Goal: Task Accomplishment & Management: Use online tool/utility

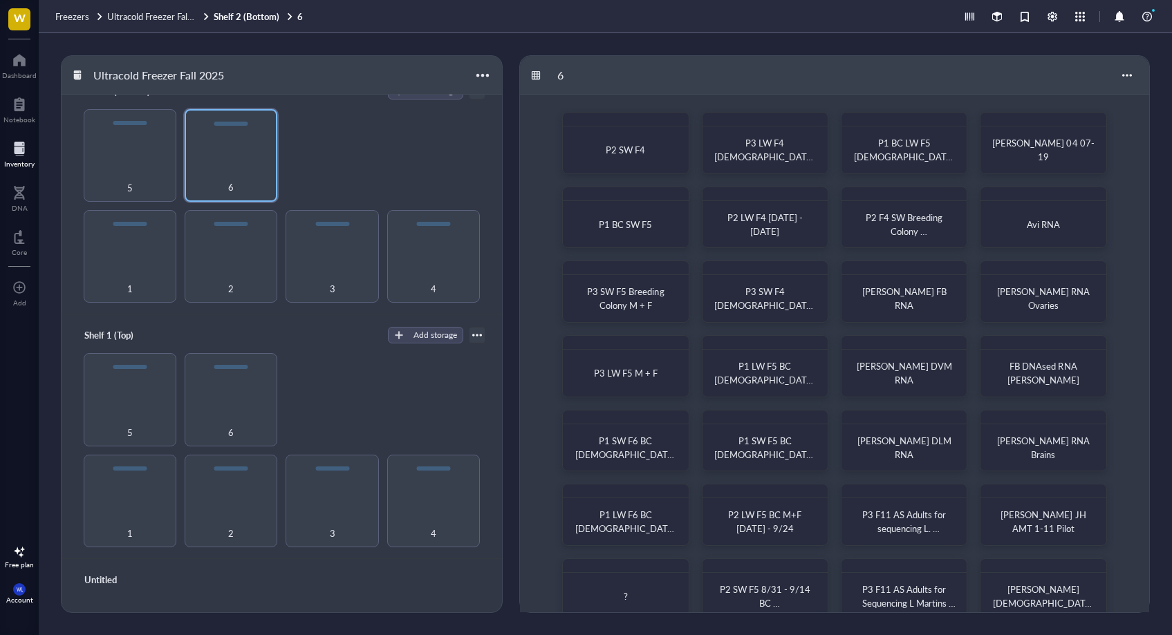
scroll to position [11, 0]
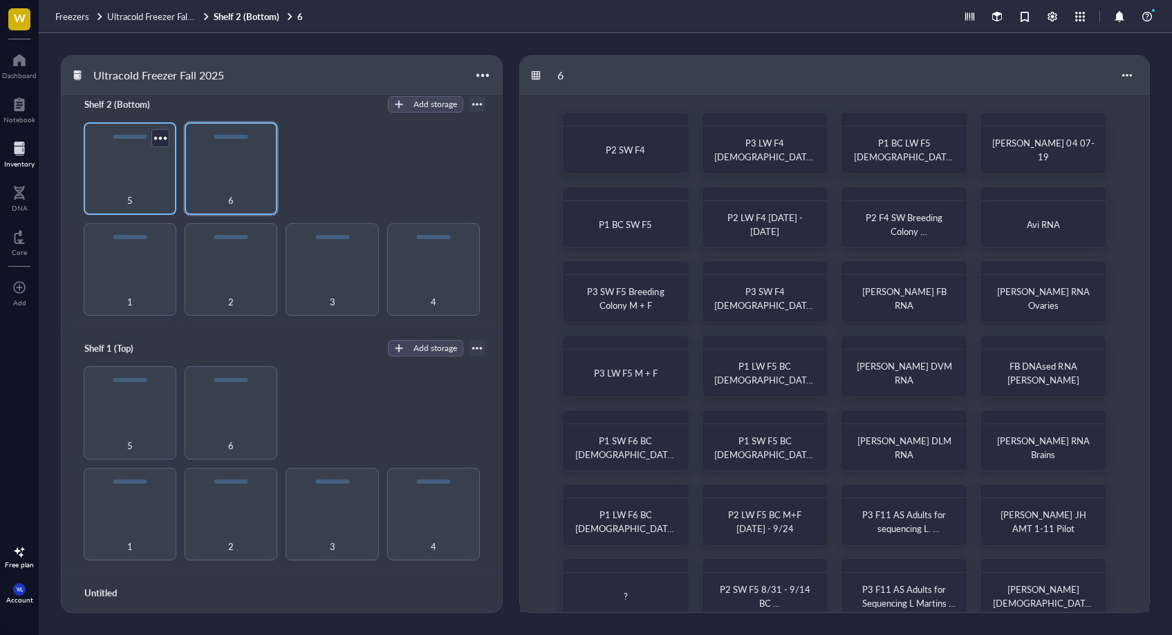
click at [144, 169] on div "5" at bounding box center [130, 168] width 93 height 93
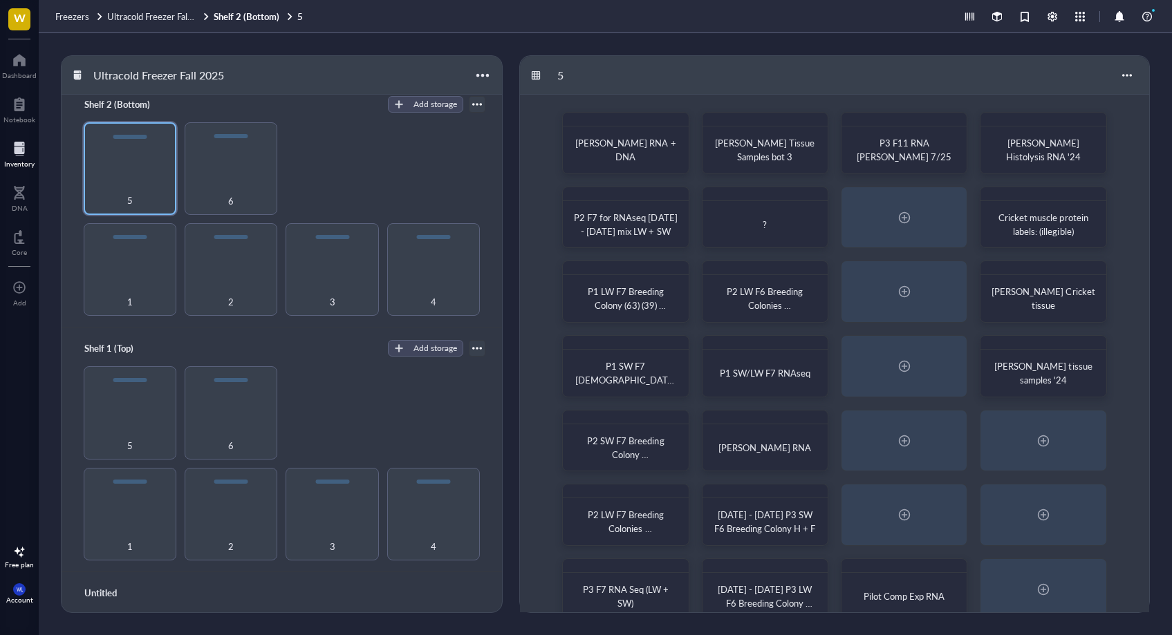
scroll to position [20, 0]
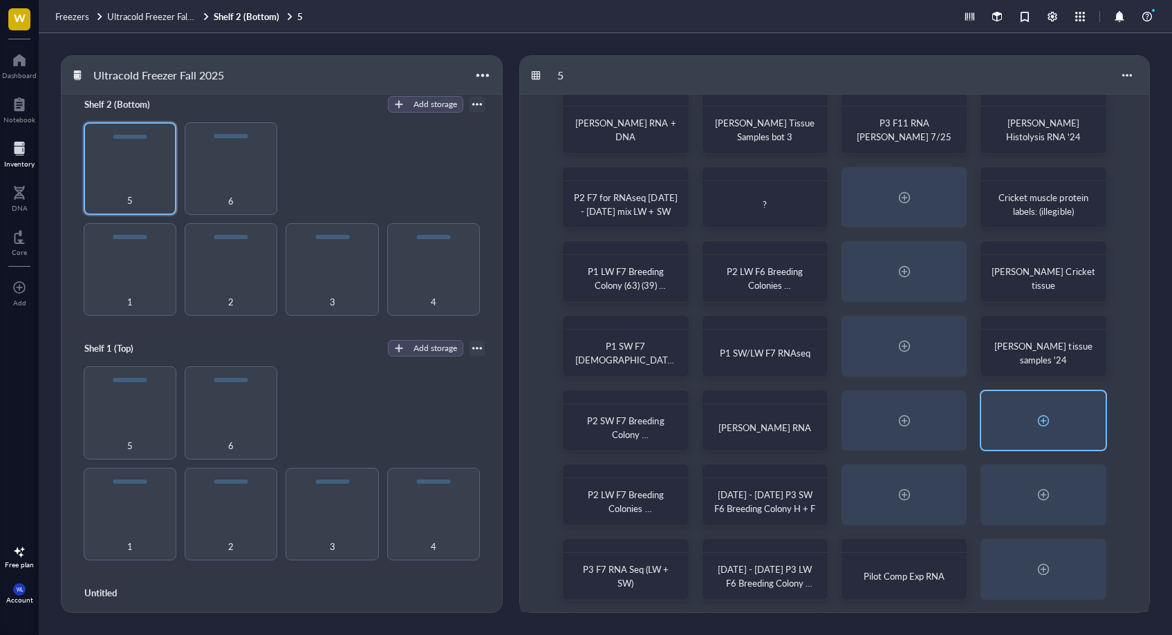
click at [1045, 423] on div at bounding box center [1043, 421] width 22 height 22
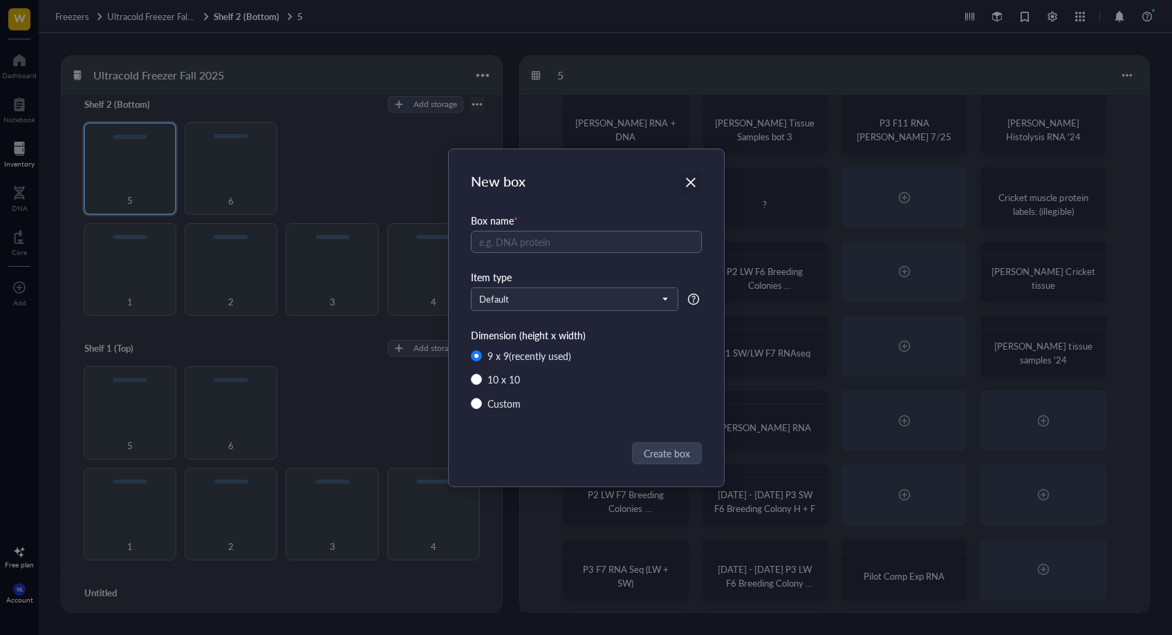
click at [694, 184] on icon "Close" at bounding box center [690, 182] width 13 height 13
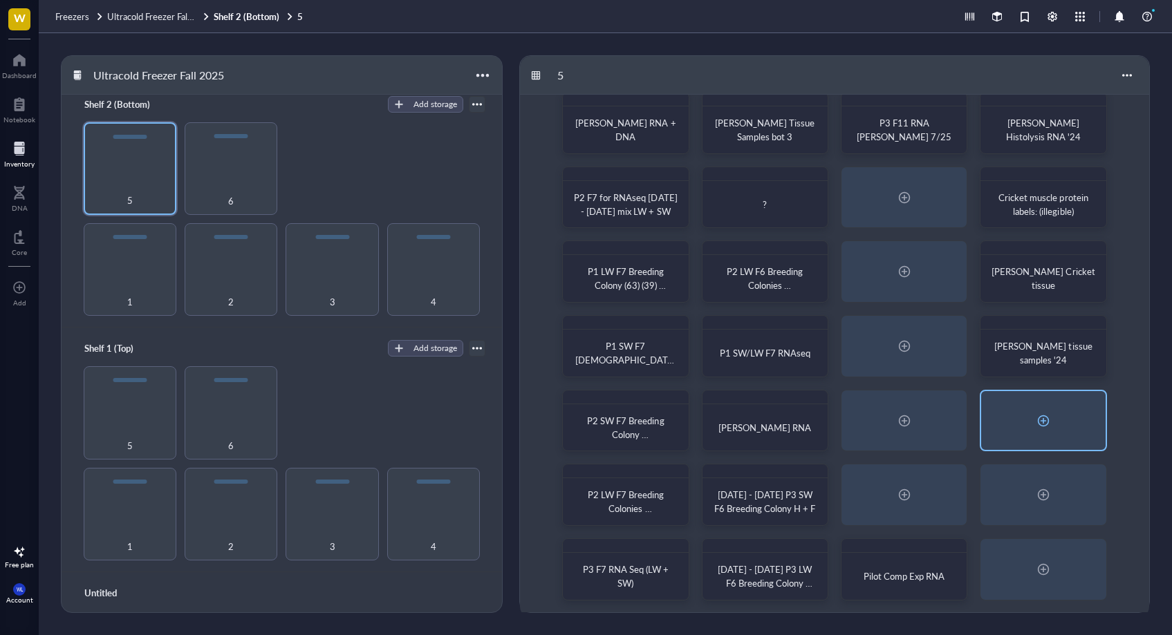
click at [1041, 420] on div at bounding box center [1043, 421] width 22 height 22
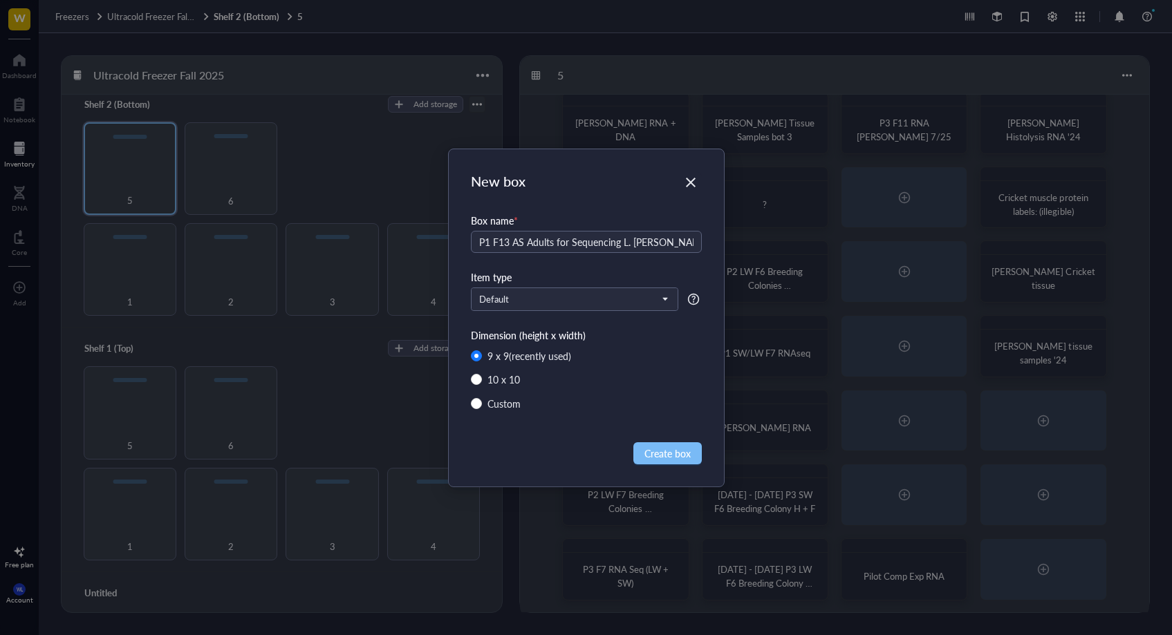
type input "P1 F13 AS Adults for Sequencing L. [PERSON_NAME] Line [DATE]"
click at [663, 447] on span "Create box" at bounding box center [667, 453] width 46 height 15
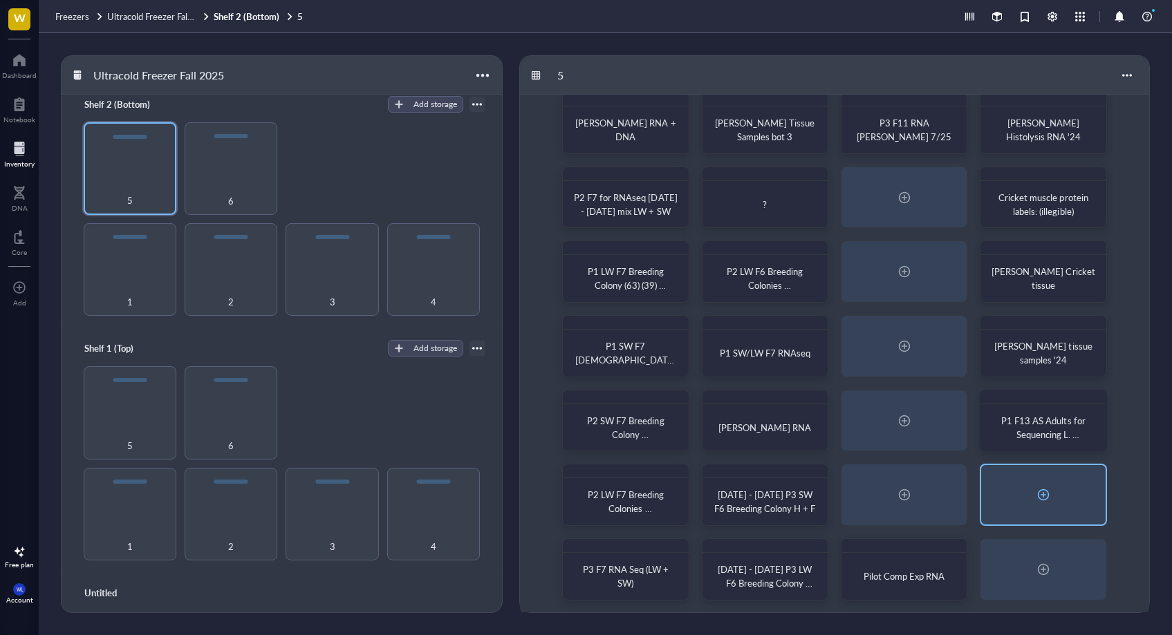
click at [1041, 492] on div at bounding box center [1043, 495] width 22 height 22
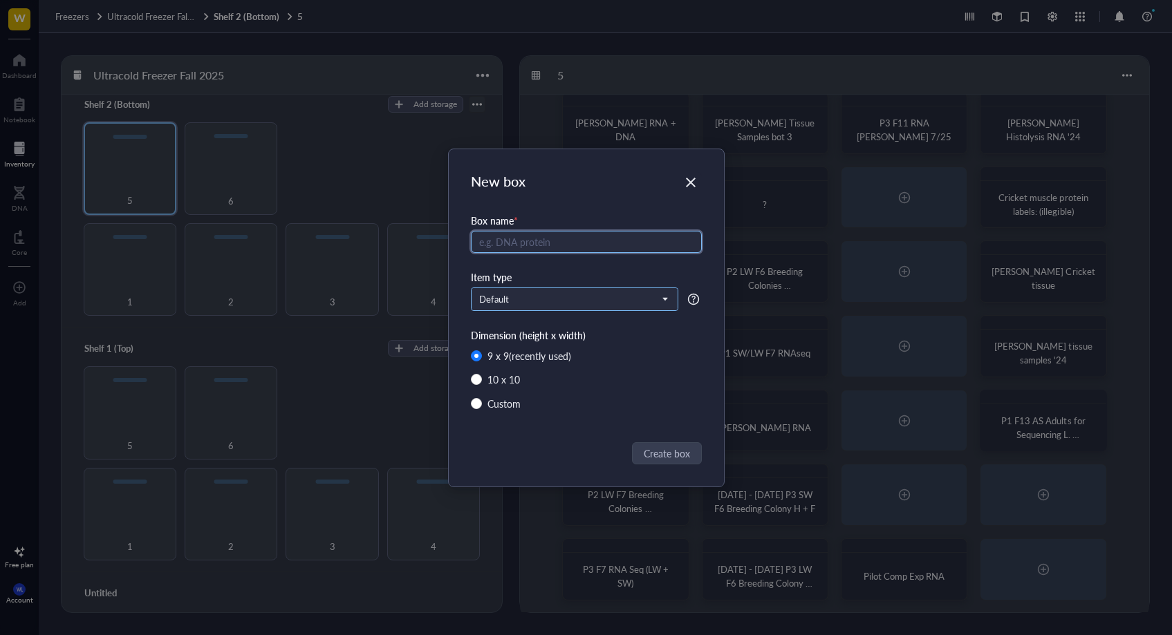
paste input "P1 F13 AS Adults for Sequencing L. [PERSON_NAME] Line [DATE]"
click at [631, 243] on input "P1 F13 AS Adults for Sequencing L. [PERSON_NAME] Line [DATE]" at bounding box center [586, 242] width 231 height 22
type input "P1 F13 AS Adults for Sequencing [PERSON_NAME] SW Line [DATE]"
click at [667, 450] on span "Create box" at bounding box center [667, 453] width 46 height 15
